Goal: Task Accomplishment & Management: Manage account settings

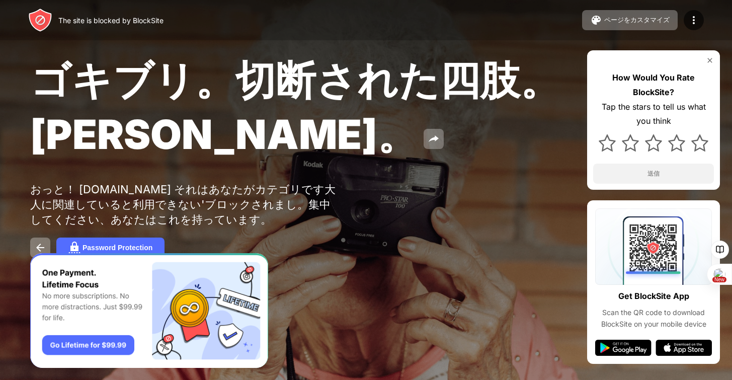
click at [343, 73] on span "ゴキブリ。切断された四肢。[PERSON_NAME]。" at bounding box center [295, 106] width 530 height 103
click at [431, 78] on span "ゴキブリ。切断された四肢。ジョン・グッドマン。" at bounding box center [295, 106] width 530 height 103
